Goal: Transaction & Acquisition: Obtain resource

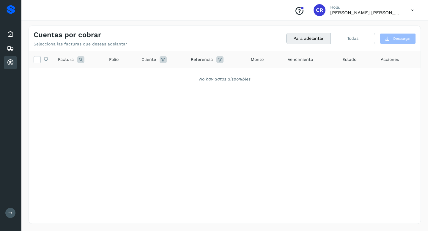
click at [13, 60] on icon at bounding box center [10, 62] width 7 height 7
click at [298, 42] on button "Para adelantar" at bounding box center [308, 38] width 44 height 11
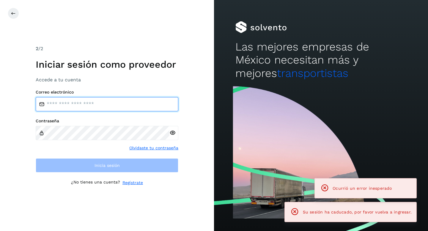
type input "**********"
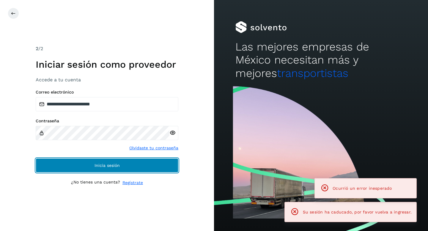
click at [113, 169] on button "Inicia sesión" at bounding box center [107, 165] width 143 height 14
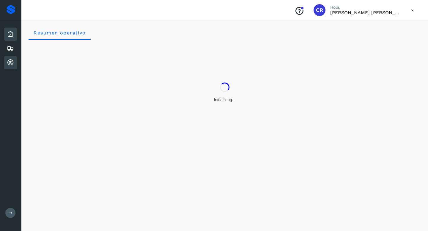
click at [9, 64] on icon at bounding box center [10, 62] width 7 height 7
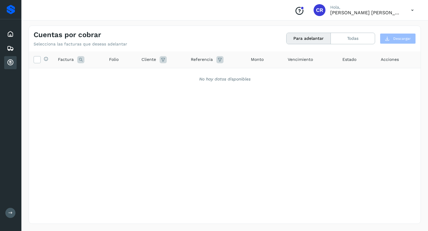
click at [303, 40] on button "Para adelantar" at bounding box center [308, 38] width 44 height 11
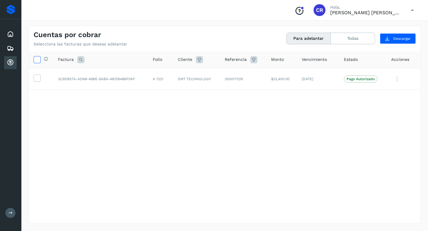
click at [38, 59] on icon at bounding box center [37, 59] width 6 height 6
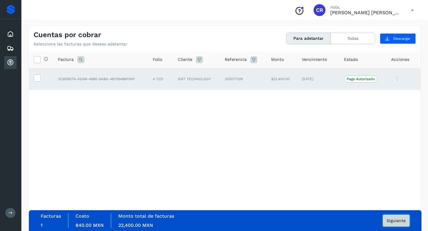
click at [388, 222] on span "Siguiente" at bounding box center [395, 221] width 19 height 4
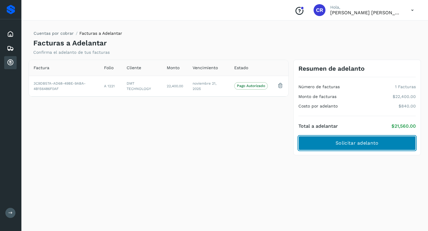
click at [351, 147] on button "Solicitar adelanto" at bounding box center [356, 143] width 117 height 14
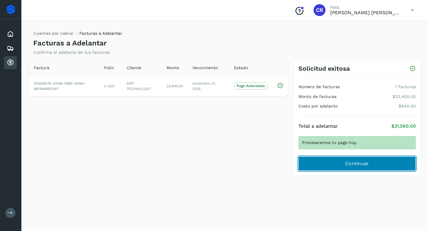
click at [353, 165] on span "Continuar" at bounding box center [357, 163] width 24 height 7
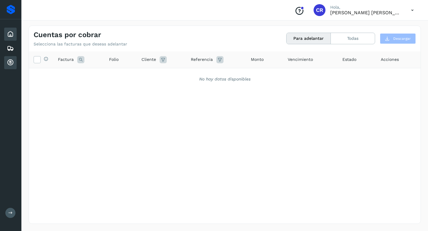
click at [10, 34] on icon at bounding box center [10, 34] width 7 height 7
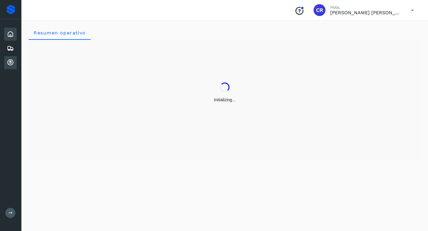
click at [12, 62] on icon at bounding box center [10, 62] width 7 height 7
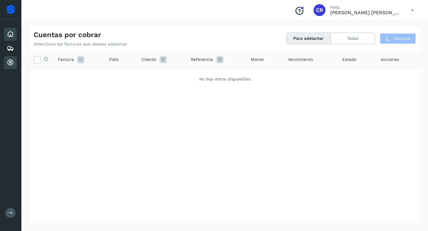
click at [16, 34] on div "Inicio" at bounding box center [10, 34] width 12 height 13
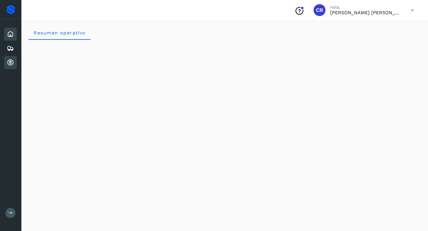
click at [11, 65] on icon at bounding box center [10, 62] width 7 height 7
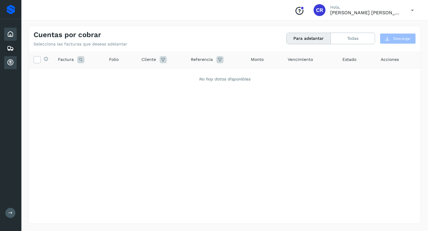
click at [13, 37] on icon at bounding box center [10, 34] width 7 height 7
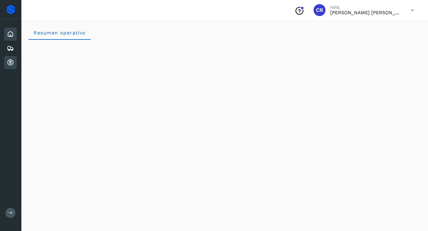
click at [14, 63] on div "Cuentas por cobrar" at bounding box center [10, 62] width 12 height 13
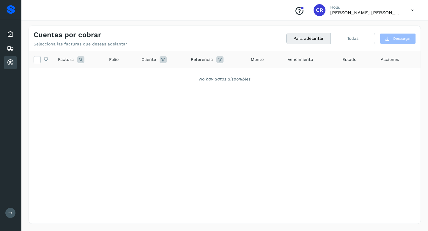
click at [12, 61] on icon at bounding box center [10, 62] width 7 height 7
click at [12, 67] on div "Cuentas por cobrar" at bounding box center [10, 62] width 12 height 13
